Goal: Information Seeking & Learning: Learn about a topic

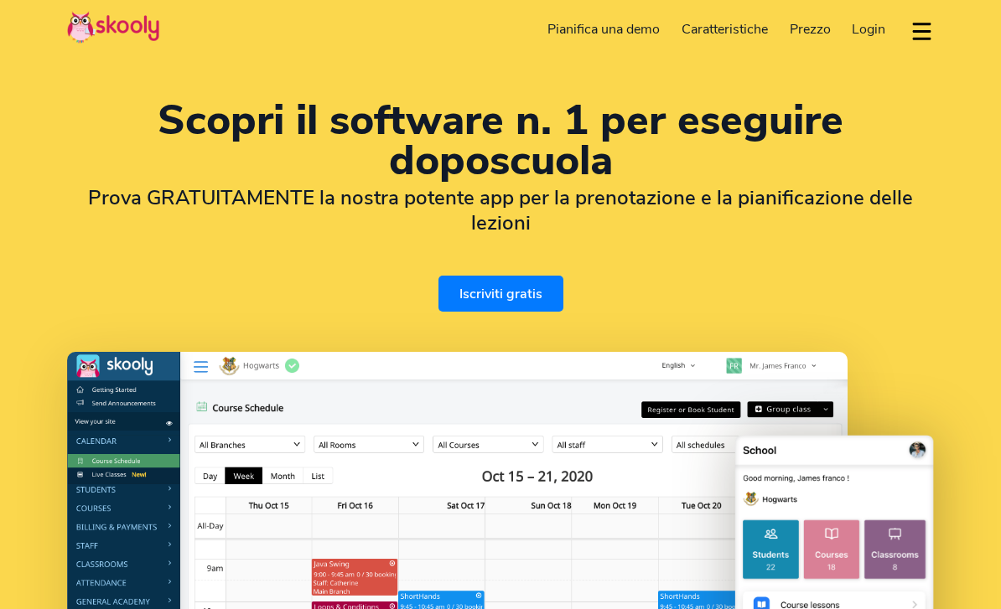
select select "it"
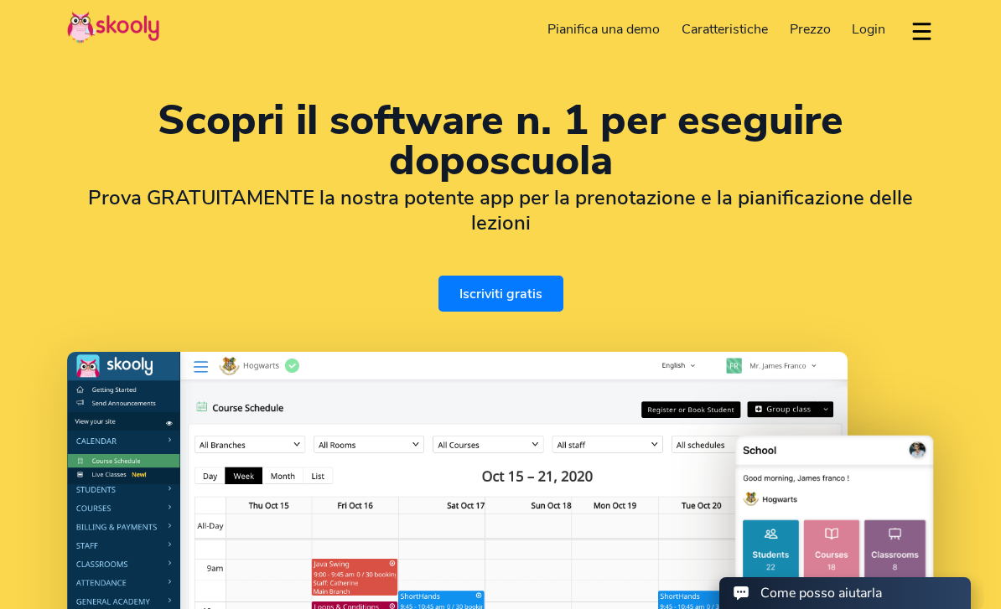
select select "1"
select select "[GEOGRAPHIC_DATA]"
select select "America/New_York"
click at [810, 30] on span "Prezzo" at bounding box center [810, 29] width 41 height 18
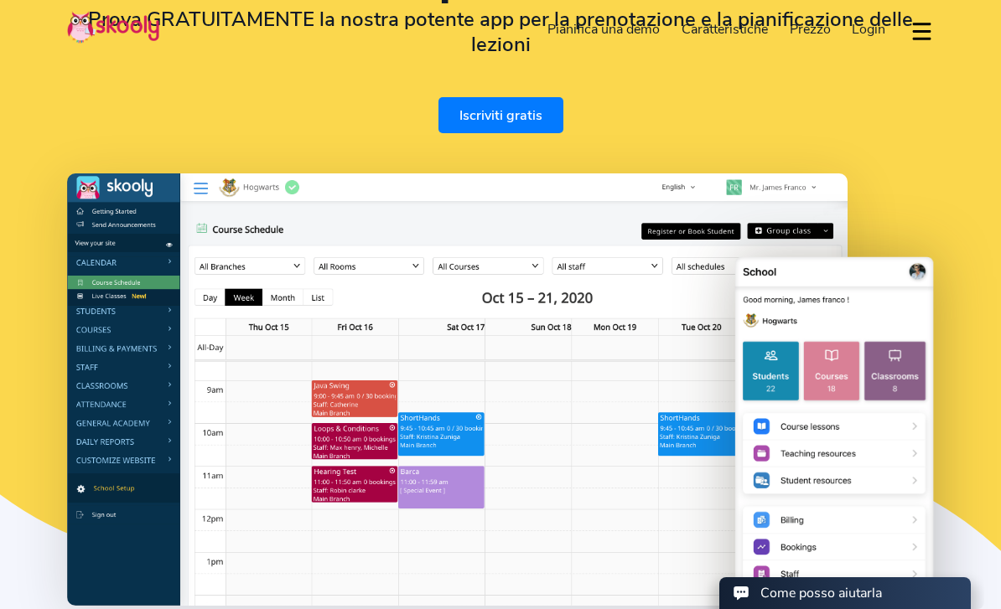
scroll to position [232, 0]
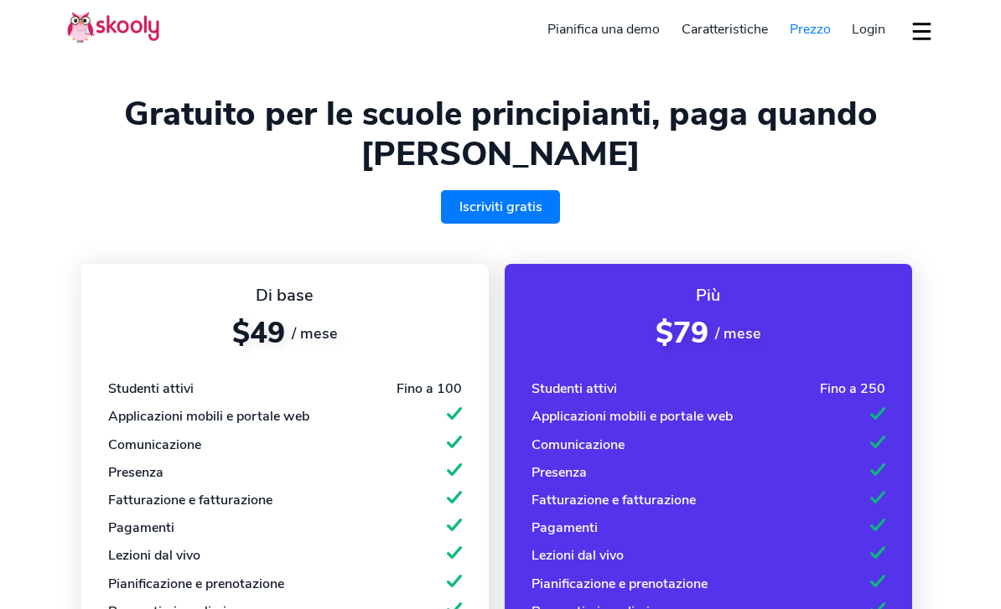
select select "it"
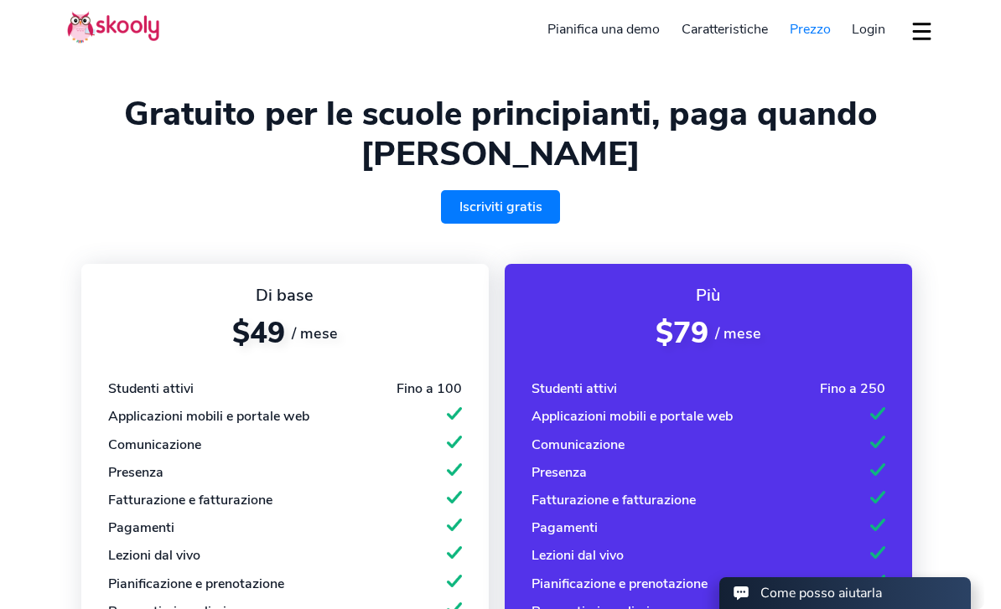
select select "1"
select select "[GEOGRAPHIC_DATA]"
select select "America/New_York"
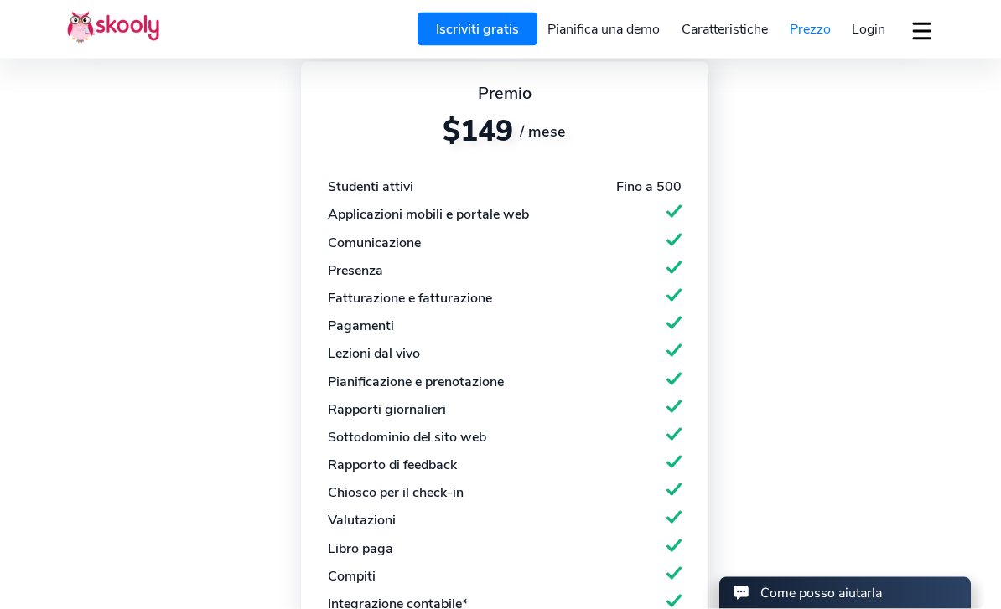
scroll to position [881, 0]
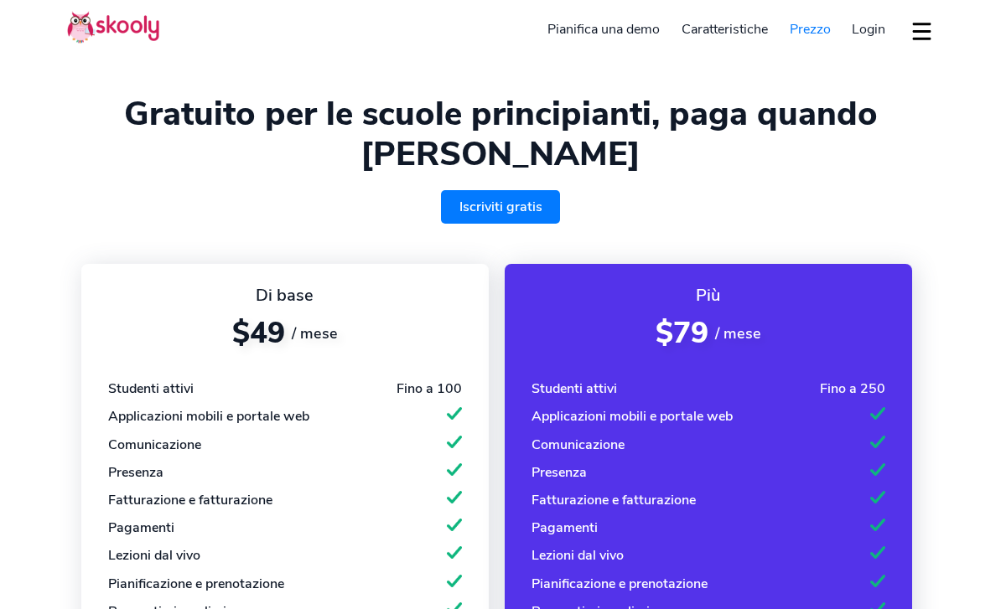
select select "it"
